Goal: Find specific page/section: Find specific page/section

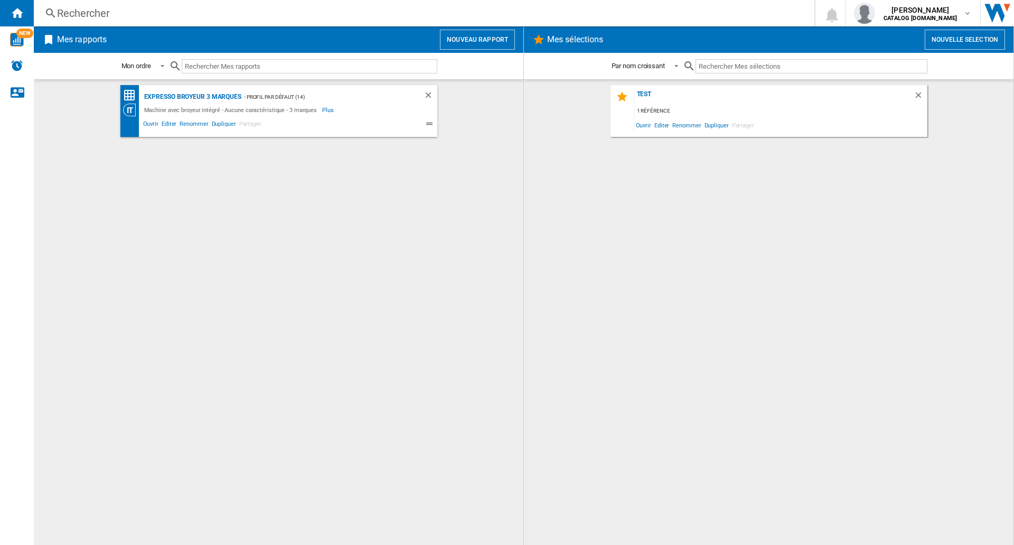
click at [287, 21] on div "Rechercher Rechercher 0 [PERSON_NAME] CATALOG [DOMAIN_NAME] CATALOG [DOMAIN_NAM…" at bounding box center [524, 13] width 980 height 26
click at [279, 16] on div "Rechercher" at bounding box center [422, 13] width 730 height 15
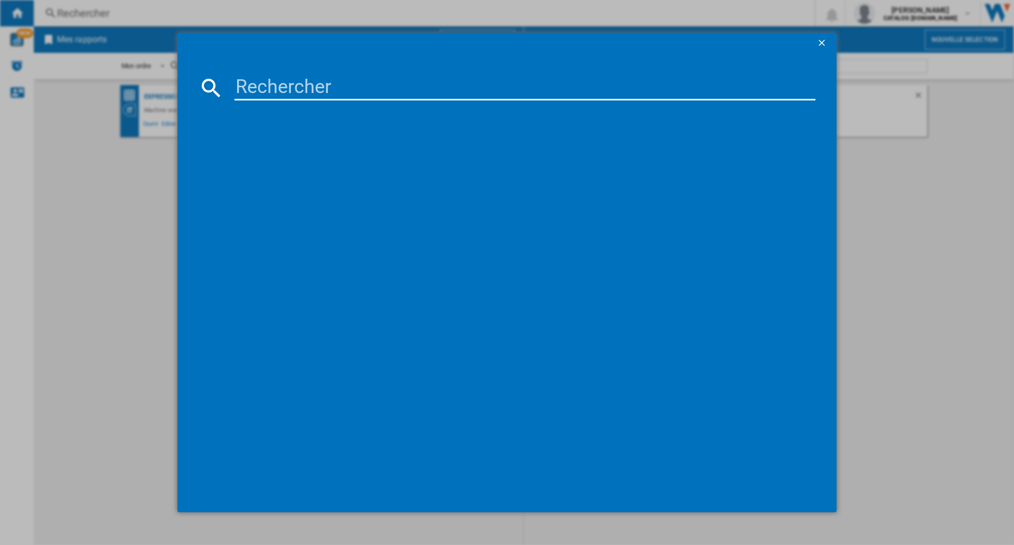
click at [288, 81] on input at bounding box center [525, 87] width 581 height 25
type input "PAC E"
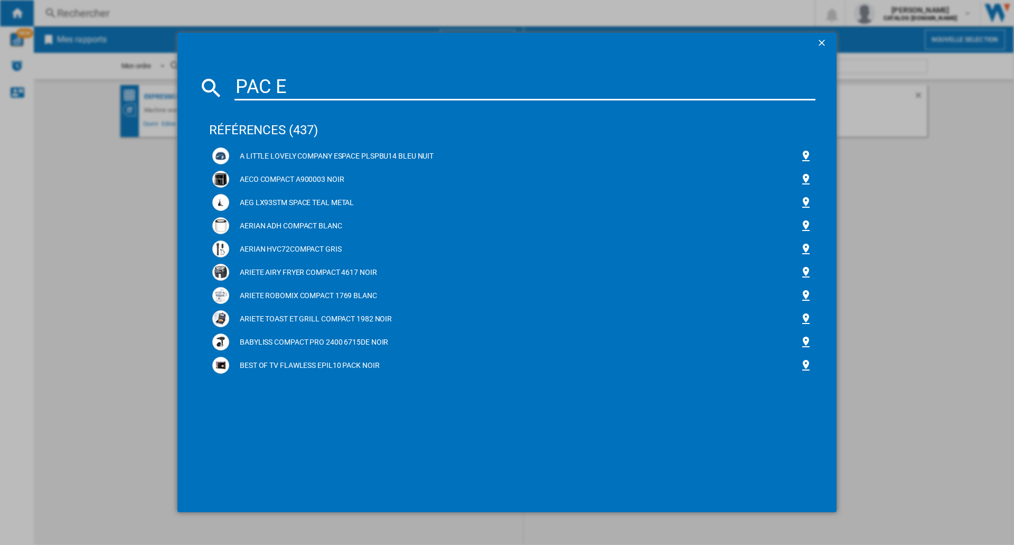
click at [83, 222] on div "PAC E références (437) A LITTLE LOVELY COMPANY ESPACE PLSPBU14 BLEU NUIT AECO C…" at bounding box center [507, 272] width 1014 height 545
click at [133, 273] on div "PAC E références (437) A LITTLE LOVELY COMPANY ESPACE PLSPBU14 BLEU NUIT AECO C…" at bounding box center [507, 272] width 1014 height 545
